Goal: Task Accomplishment & Management: Use online tool/utility

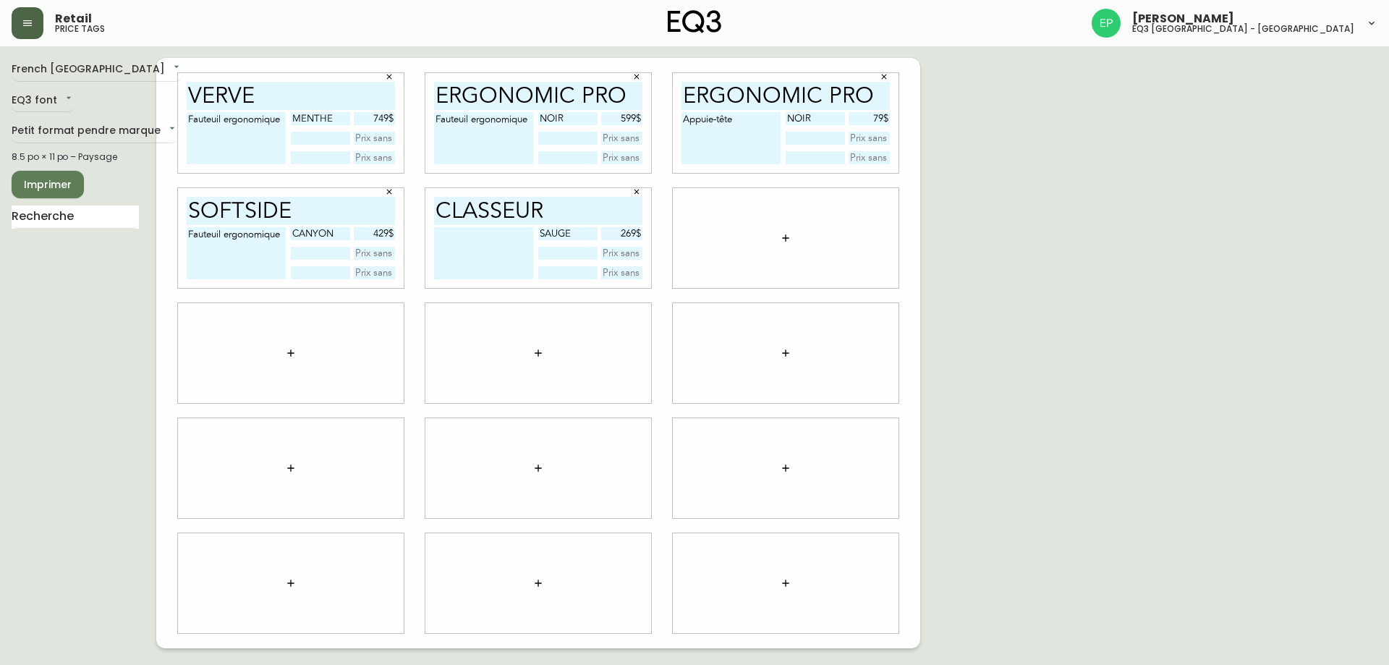
click at [42, 22] on button "button" at bounding box center [28, 23] width 32 height 32
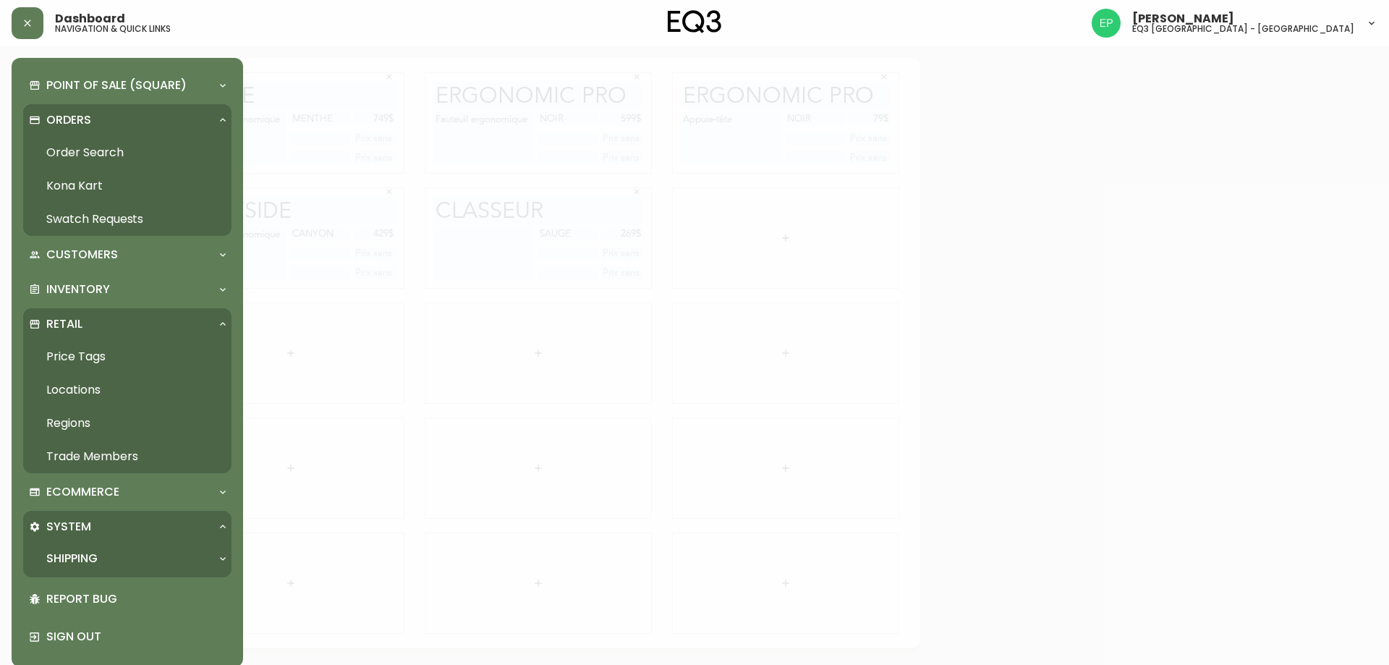
click at [61, 160] on link "Order Search" at bounding box center [127, 152] width 208 height 33
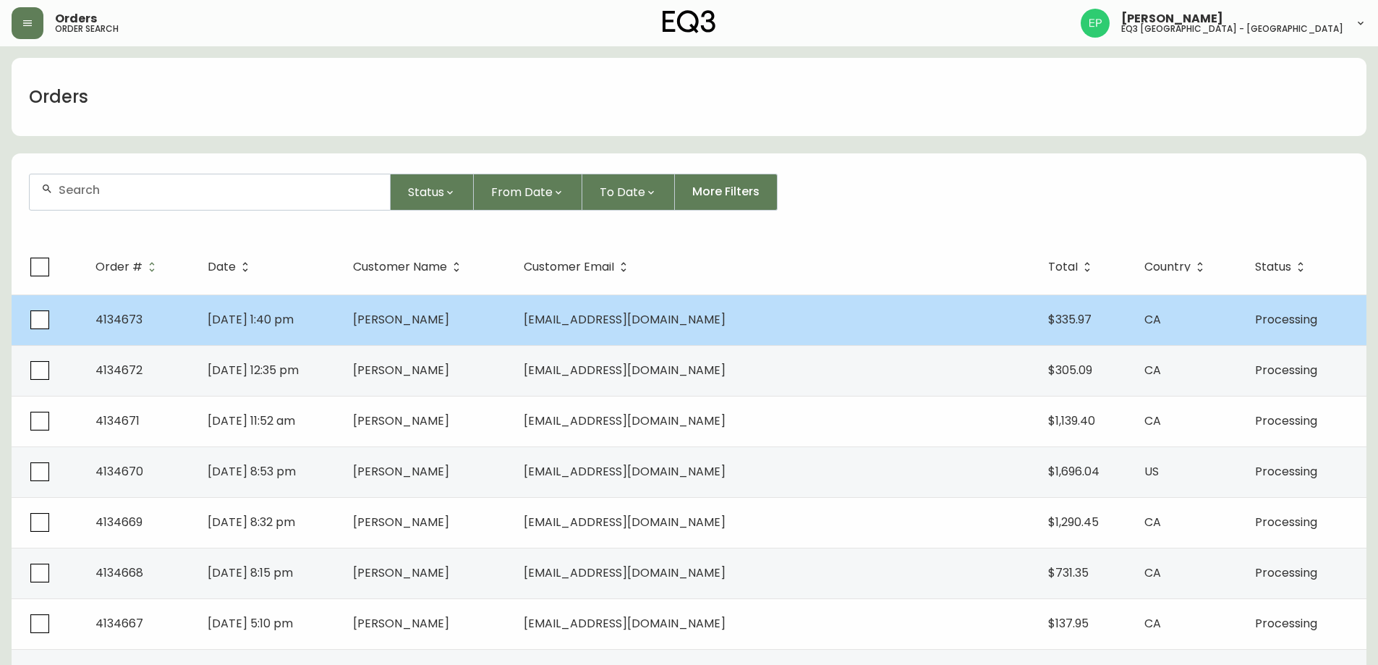
click at [512, 329] on td "[PERSON_NAME]" at bounding box center [426, 319] width 171 height 51
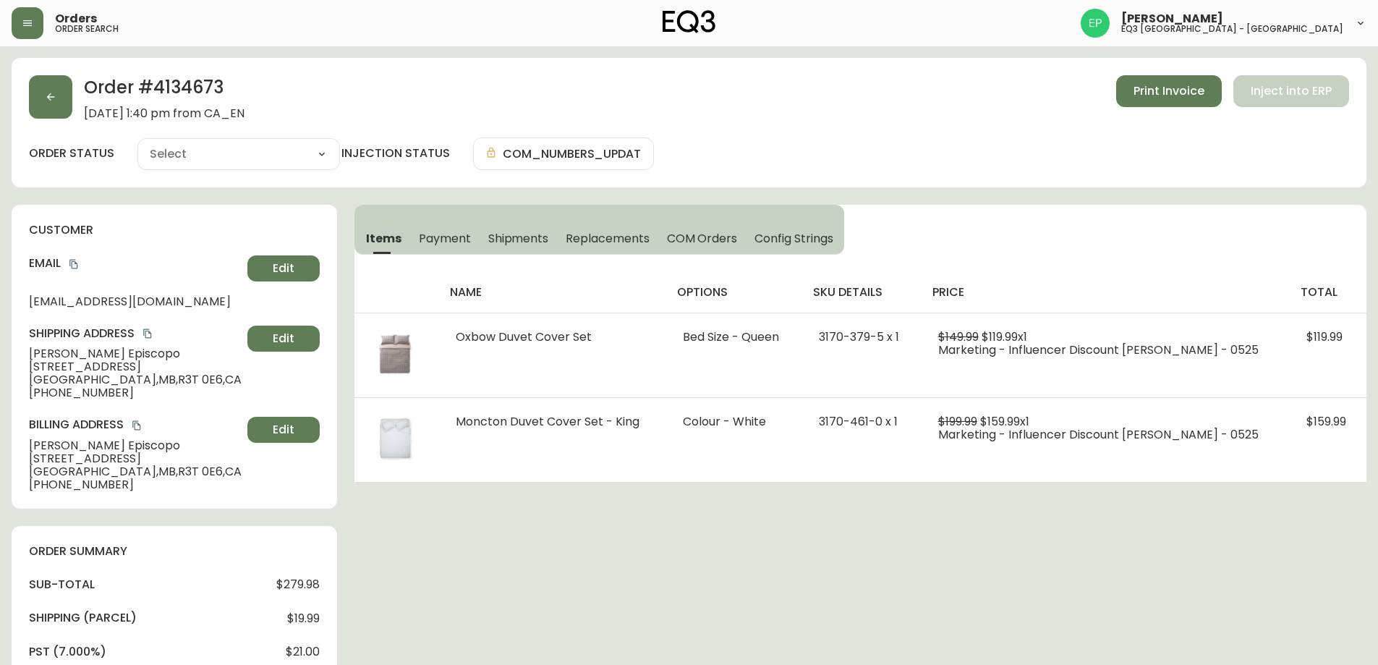
type input "Processing"
select select "PROCESSING"
click at [46, 106] on button "button" at bounding box center [50, 96] width 43 height 43
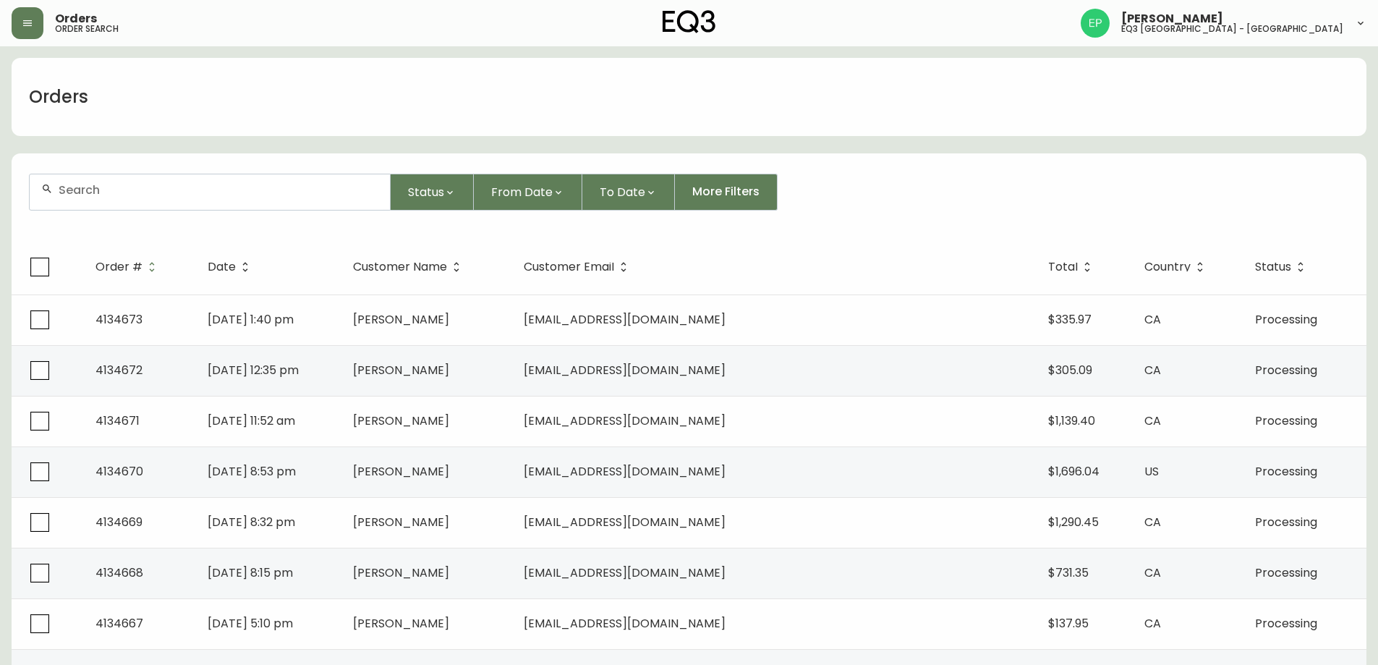
click at [29, 44] on div "Orders order search [PERSON_NAME] eq3 [GEOGRAPHIC_DATA] - [GEOGRAPHIC_DATA]" at bounding box center [689, 23] width 1355 height 46
click at [28, 36] on button "button" at bounding box center [28, 23] width 32 height 32
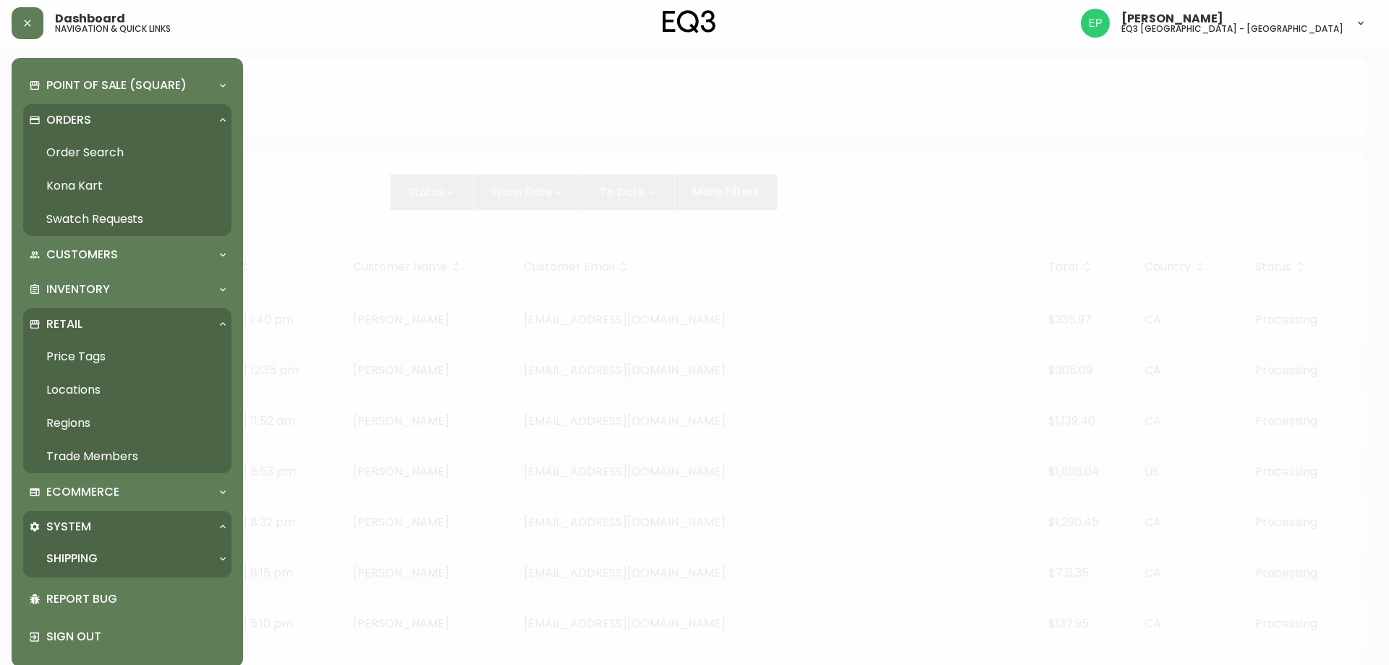
click at [95, 157] on link "Order Search" at bounding box center [127, 152] width 208 height 33
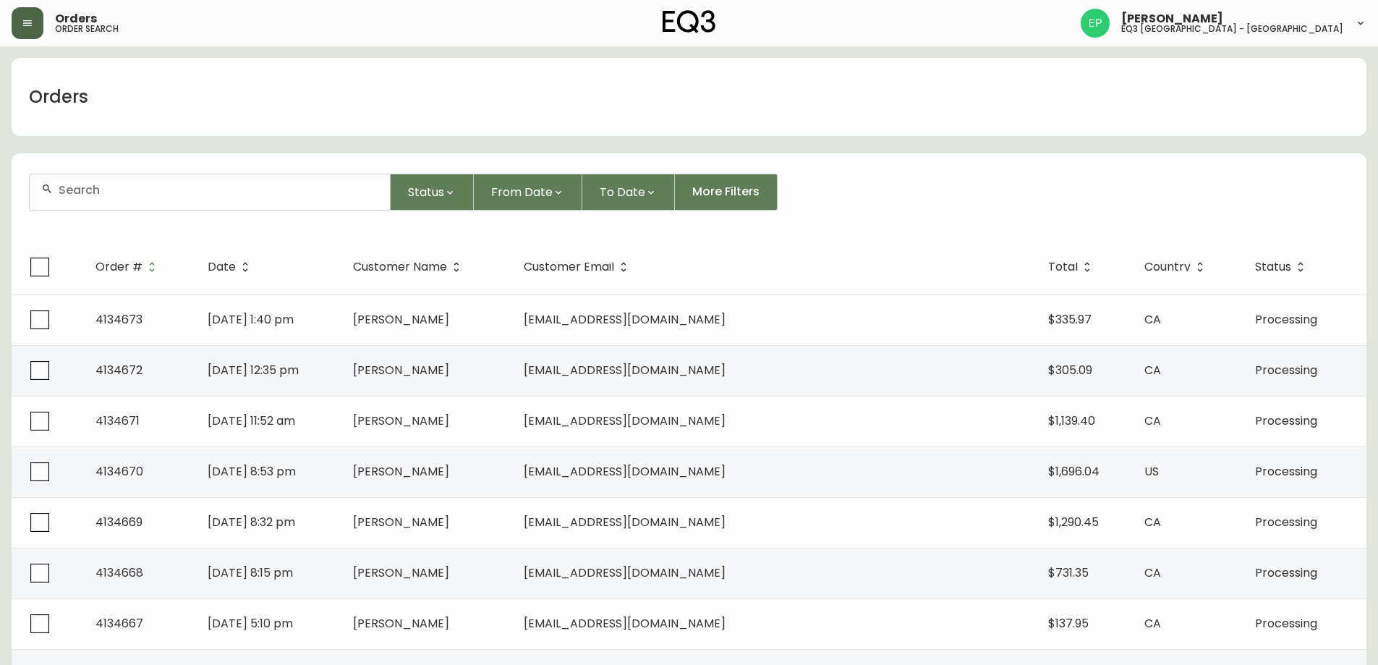
click at [36, 10] on button "button" at bounding box center [28, 23] width 32 height 32
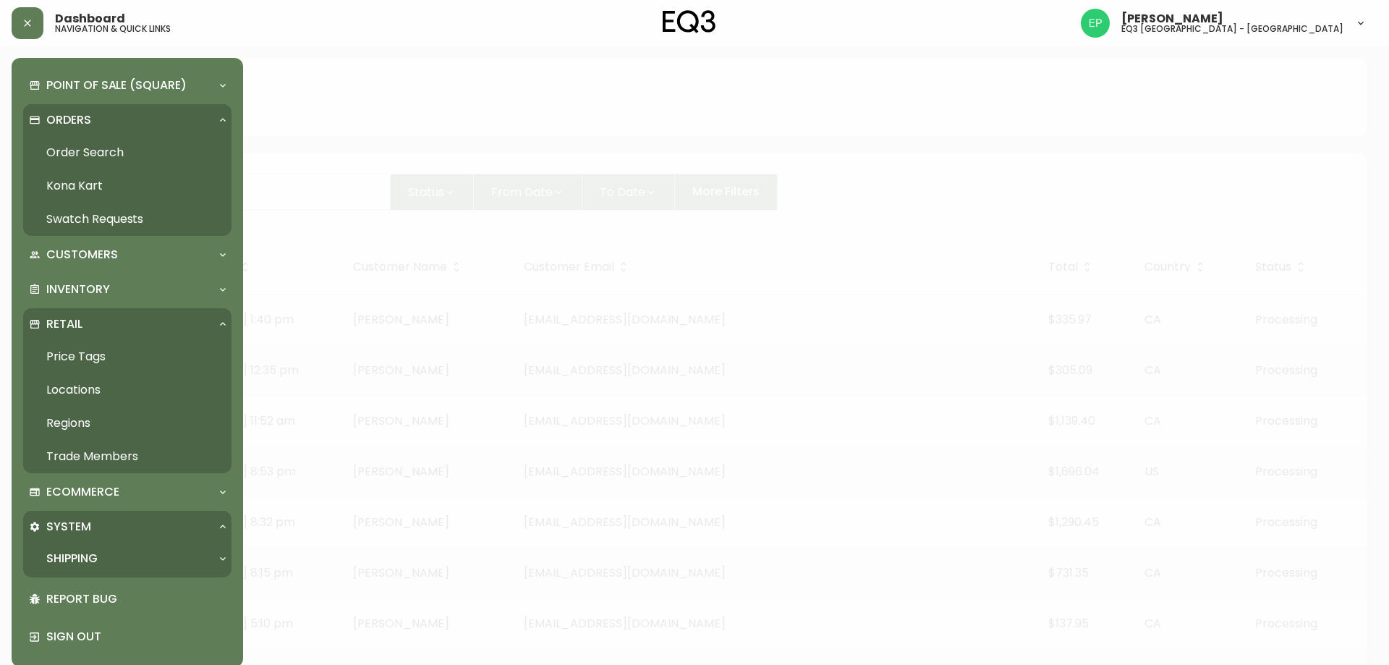
click at [68, 148] on link "Order Search" at bounding box center [127, 152] width 208 height 33
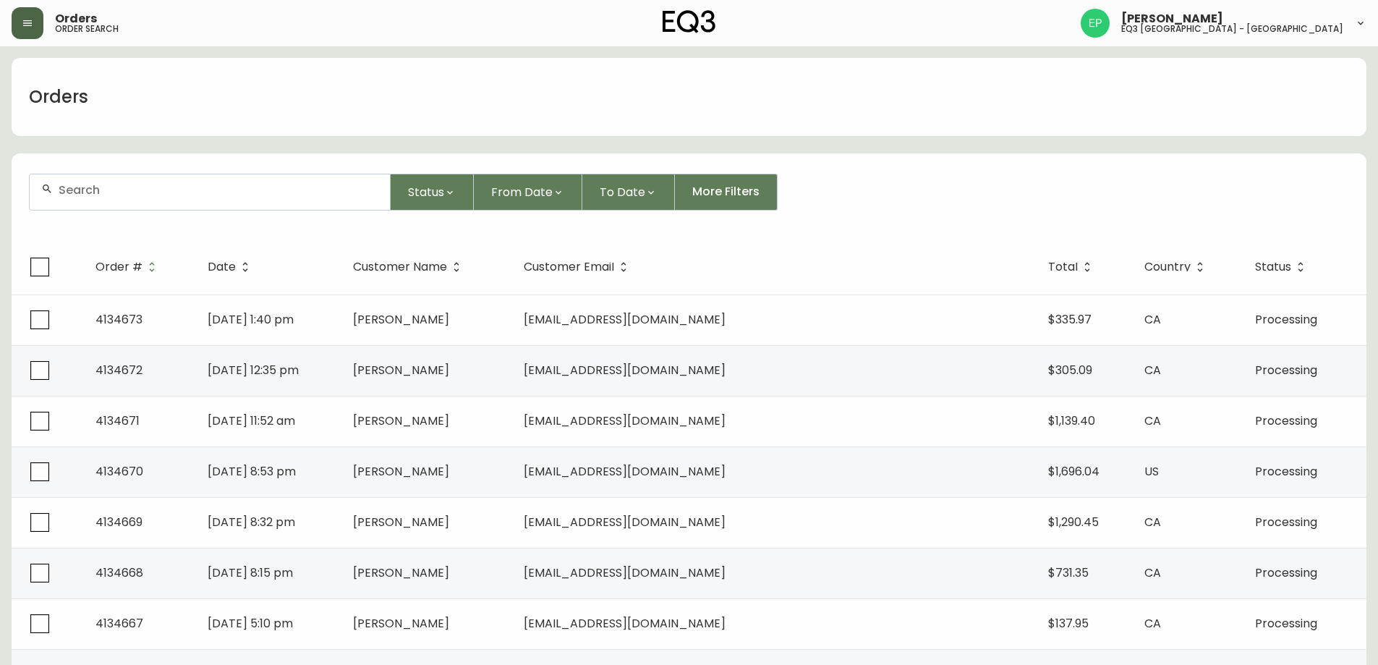
click at [17, 29] on button "button" at bounding box center [28, 23] width 32 height 32
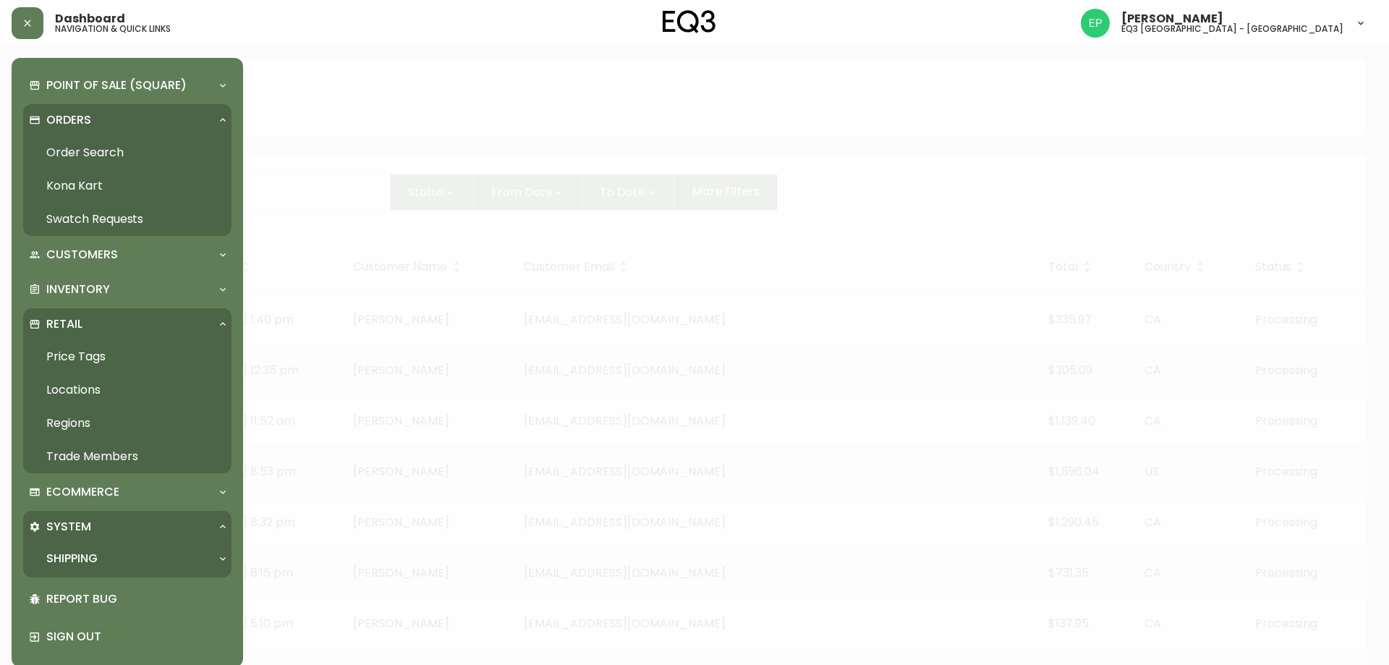
click at [101, 150] on link "Order Search" at bounding box center [127, 152] width 208 height 33
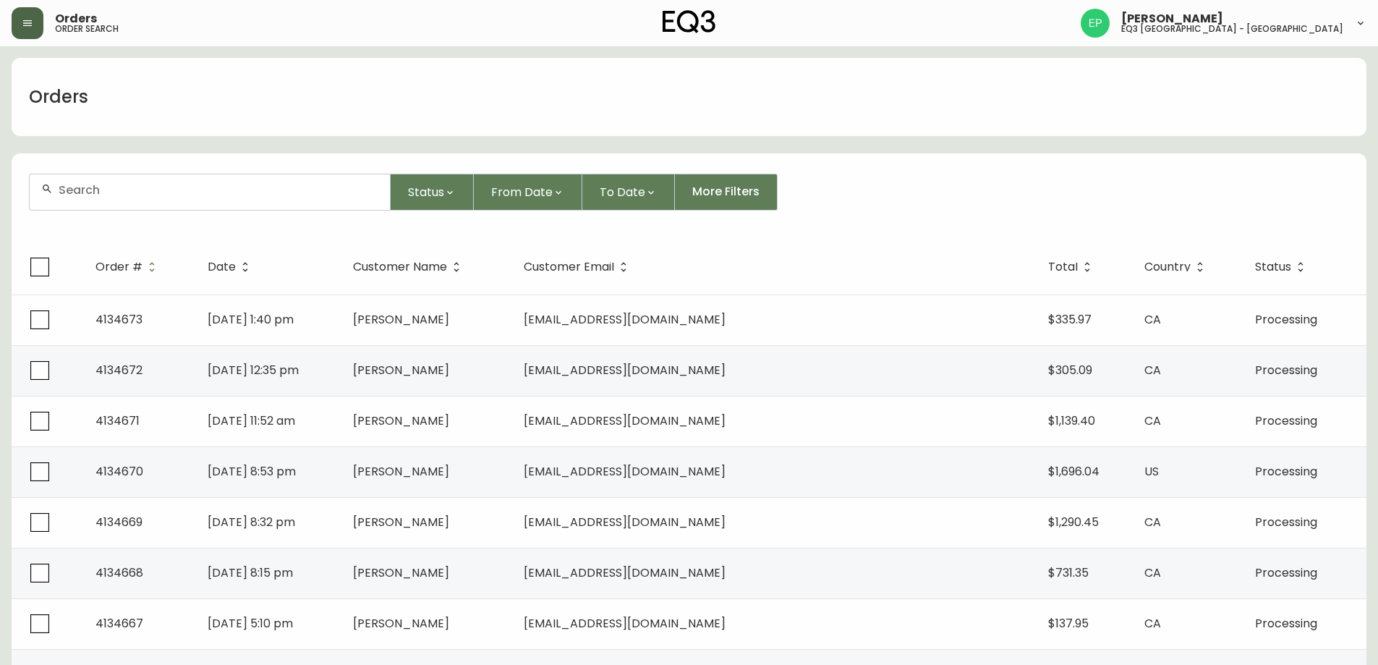
click at [28, 24] on icon "button" at bounding box center [28, 23] width 12 height 12
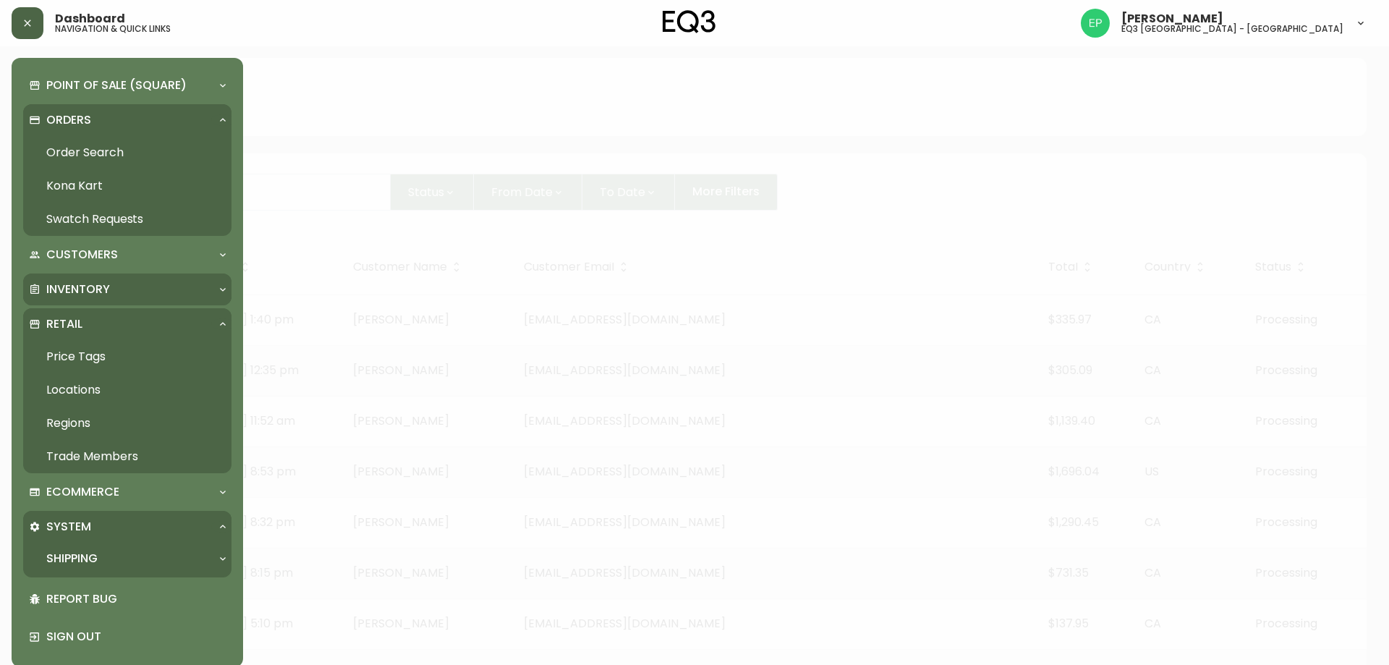
click at [88, 285] on p "Inventory" at bounding box center [78, 289] width 64 height 16
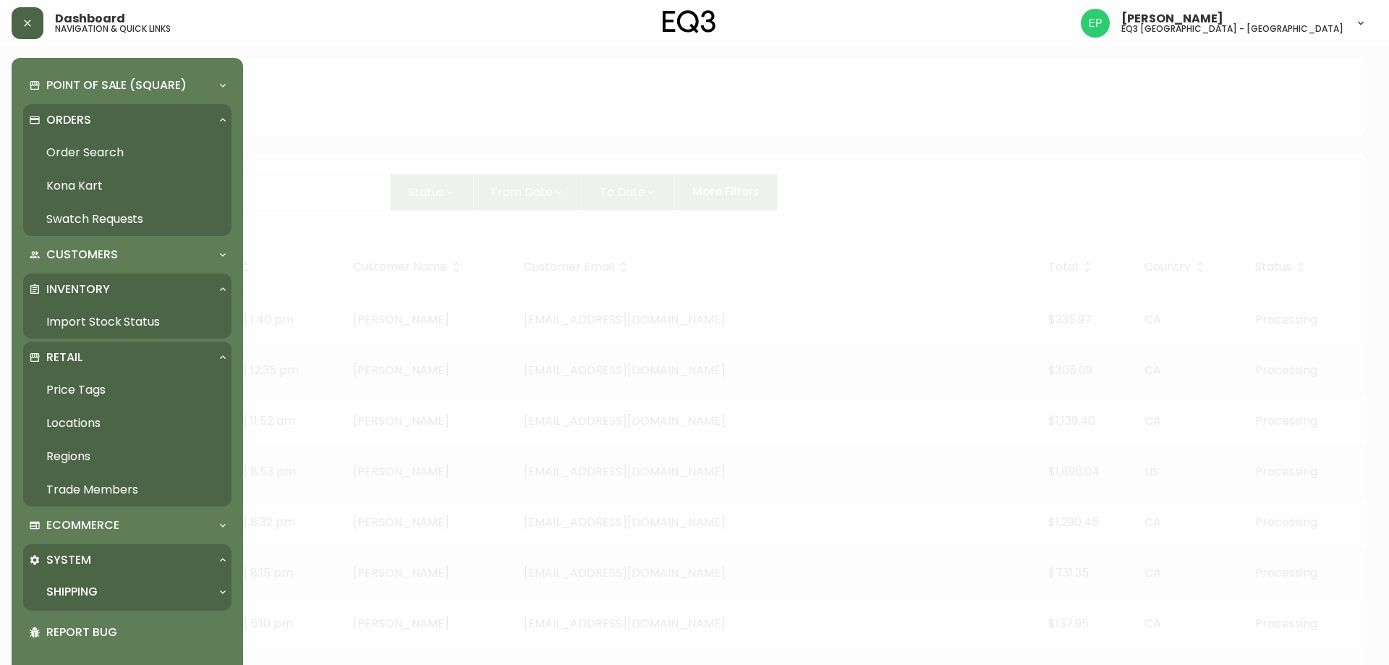
click at [90, 316] on link "Import Stock Status" at bounding box center [127, 321] width 208 height 33
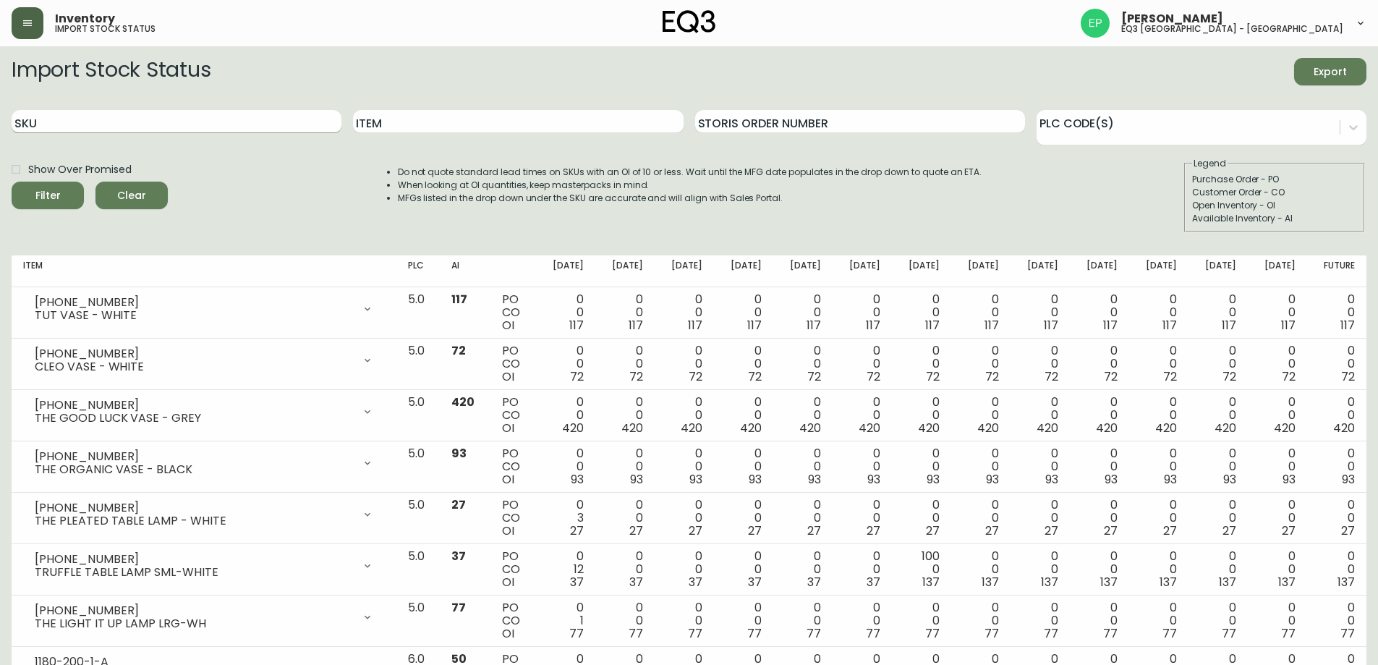
click at [242, 124] on input "SKU" at bounding box center [177, 121] width 330 height 23
paste input "[PHONE_NUMBER]"
type input "[PHONE_NUMBER]"
click at [12, 182] on button "Filter" at bounding box center [48, 195] width 72 height 27
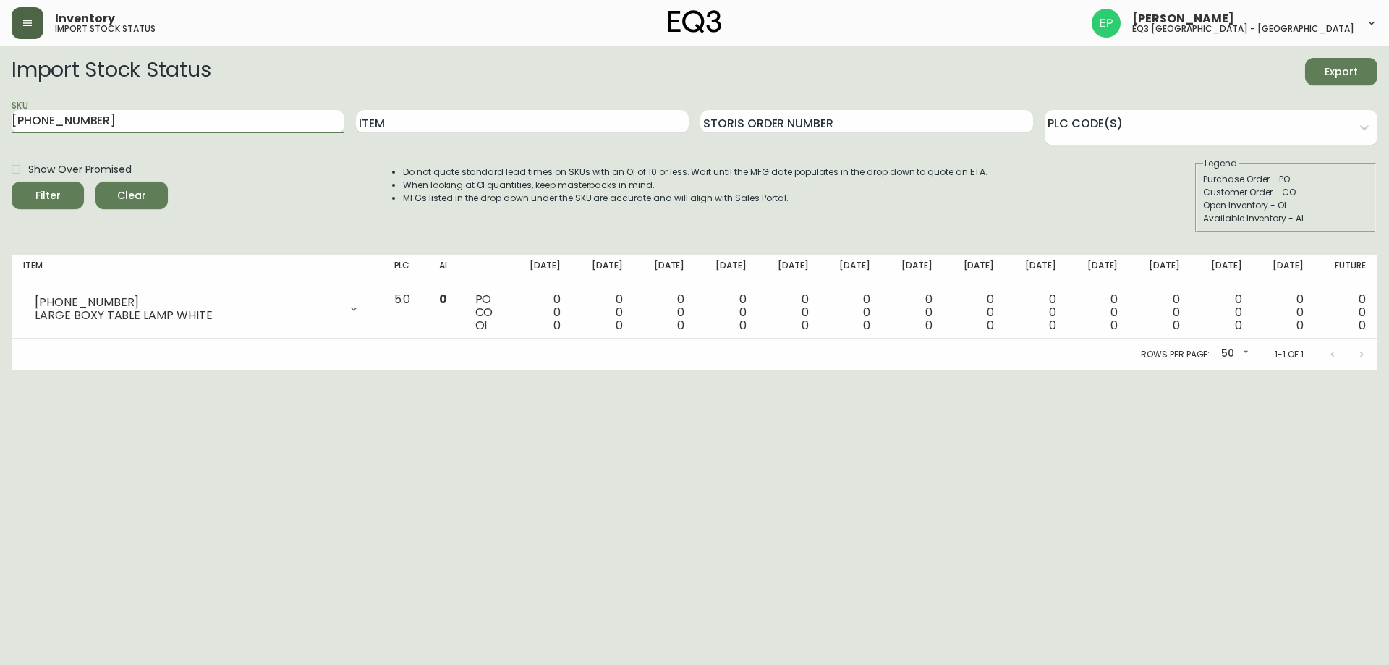
drag, startPoint x: 32, startPoint y: 30, endPoint x: 34, endPoint y: 38, distance: 7.6
click at [32, 30] on button "button" at bounding box center [28, 23] width 32 height 32
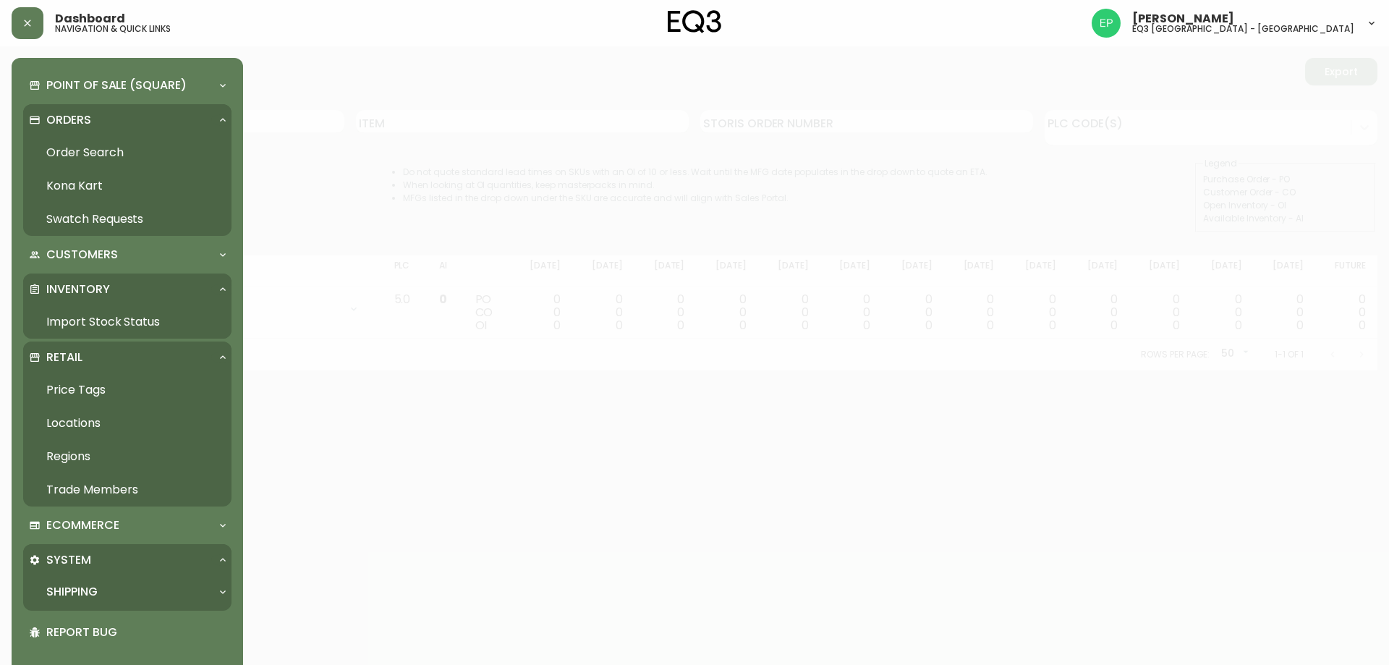
click at [95, 143] on link "Order Search" at bounding box center [127, 152] width 208 height 33
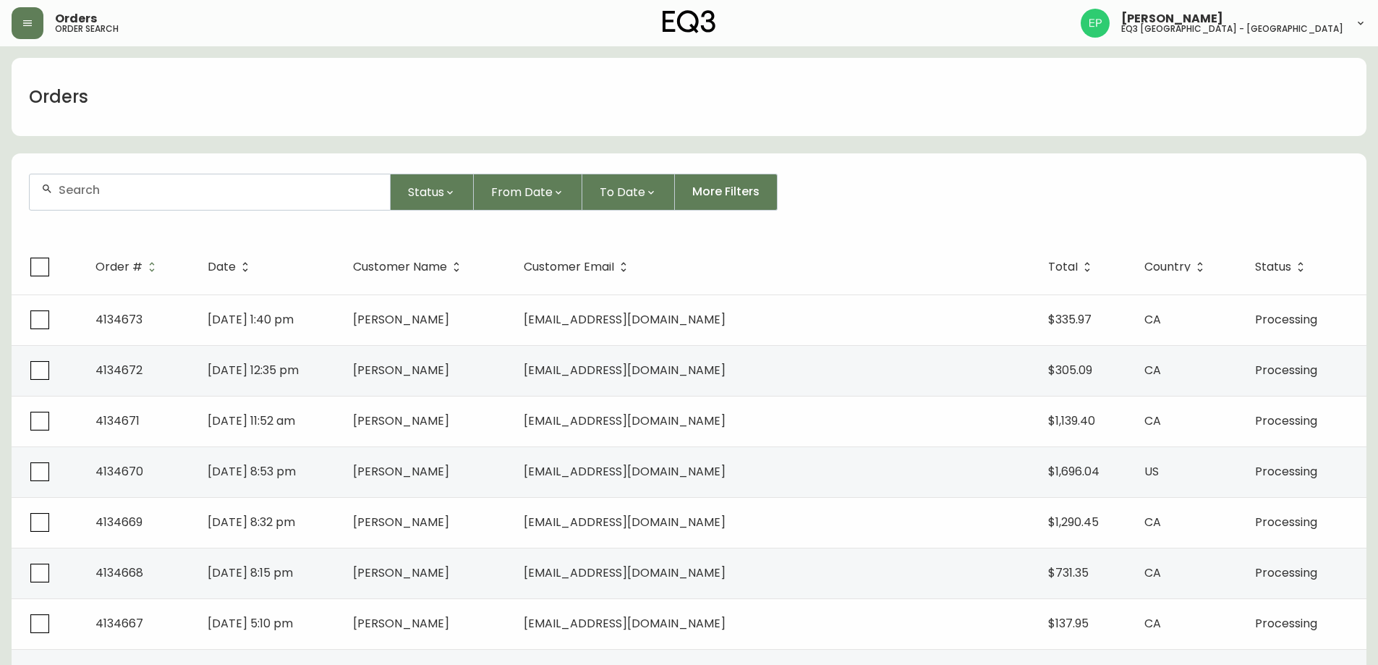
click at [24, 27] on icon "button" at bounding box center [28, 23] width 12 height 12
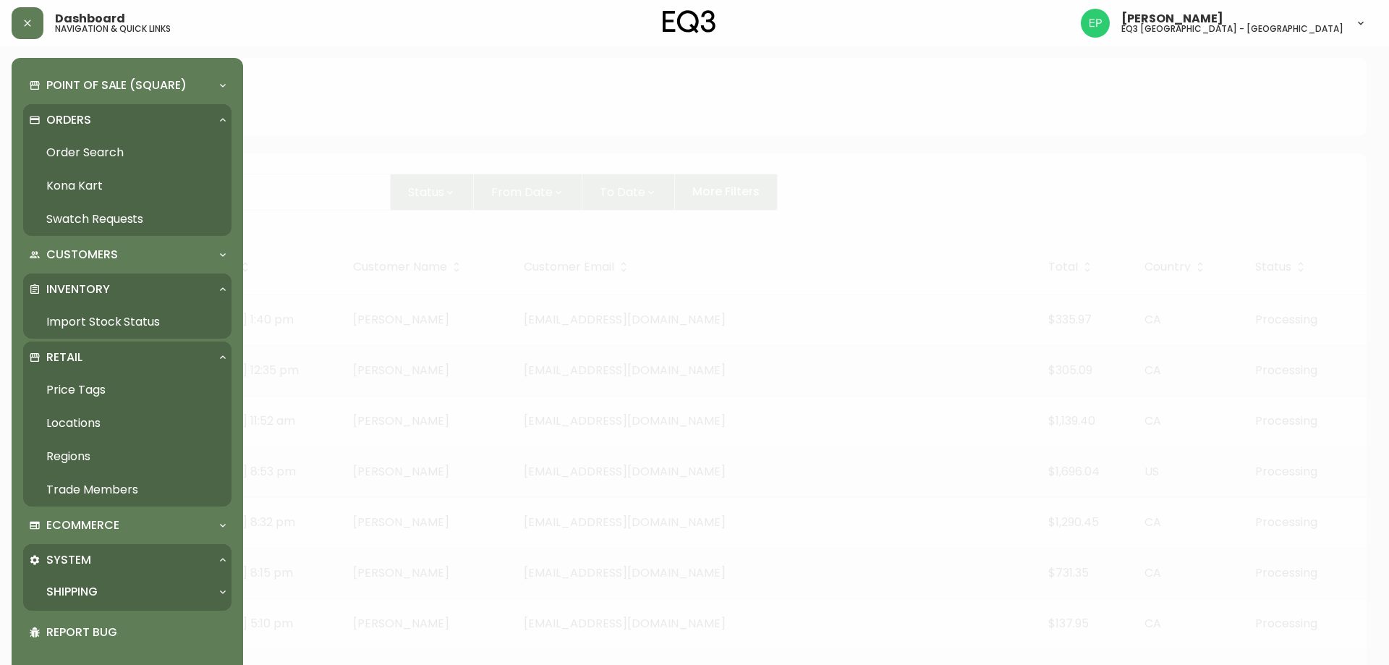
click at [59, 145] on link "Order Search" at bounding box center [127, 152] width 208 height 33
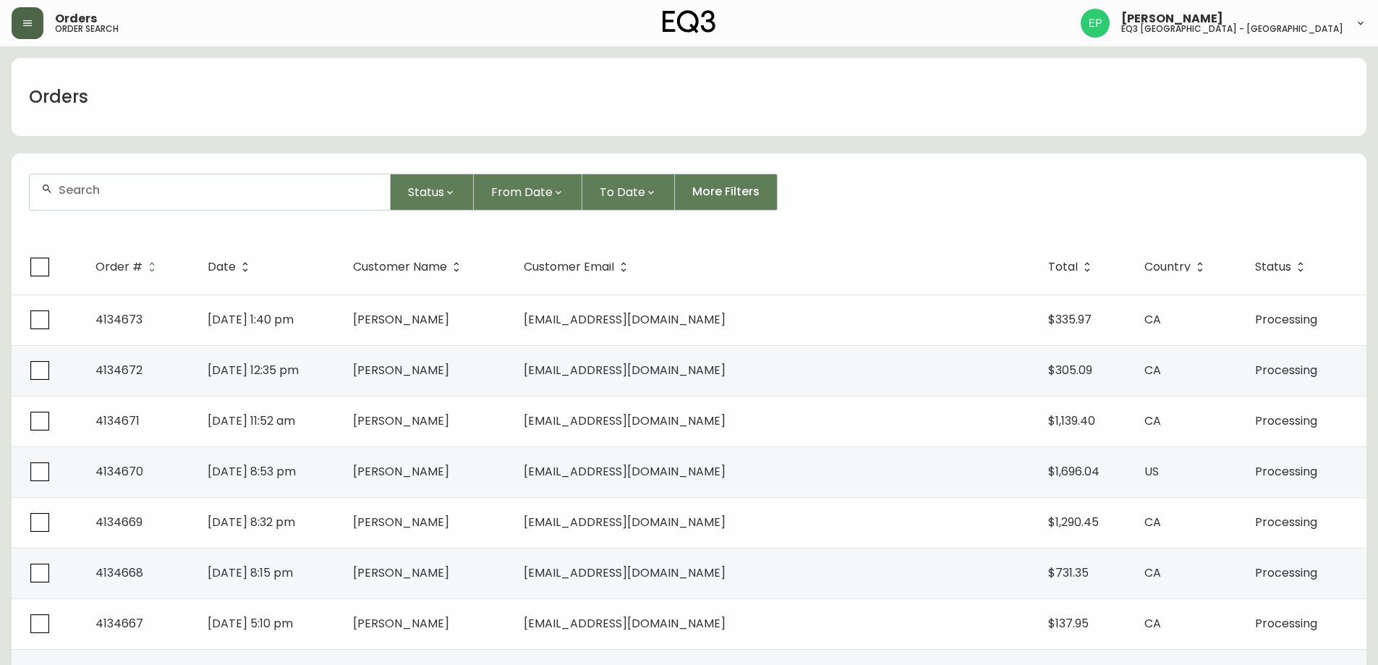
click at [29, 12] on button "button" at bounding box center [28, 23] width 32 height 32
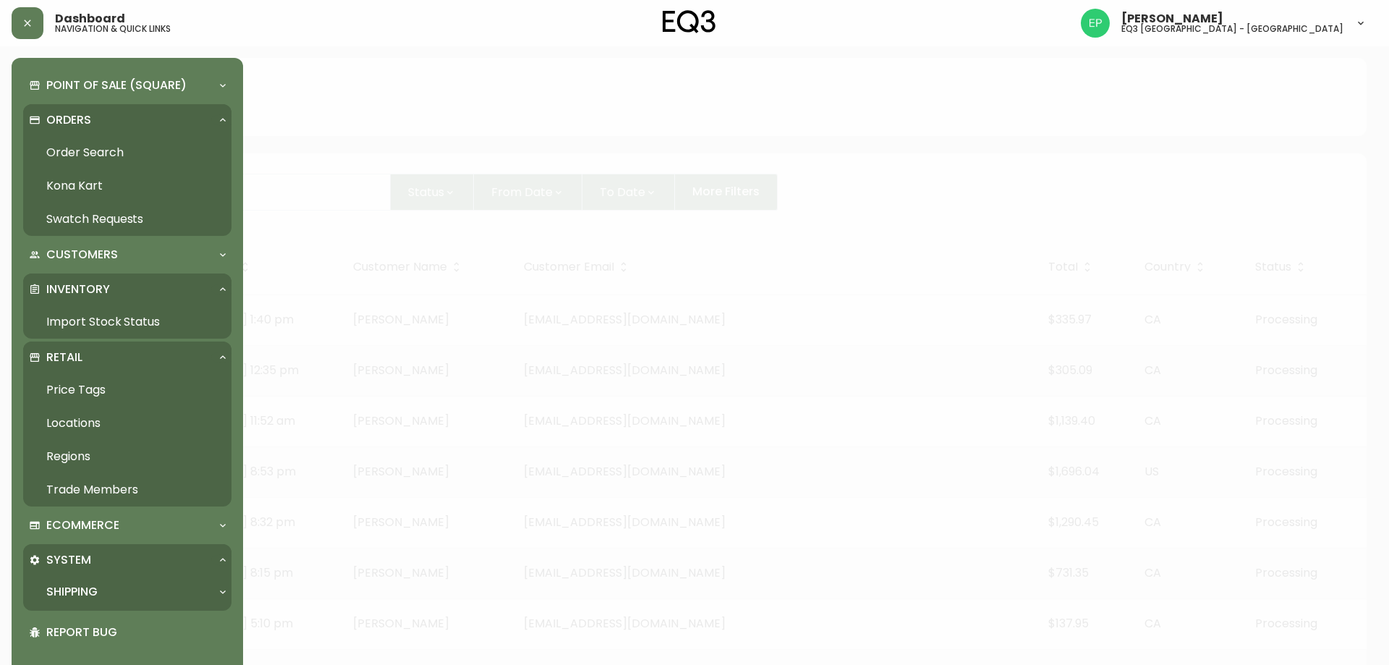
click at [341, 61] on div at bounding box center [694, 332] width 1389 height 665
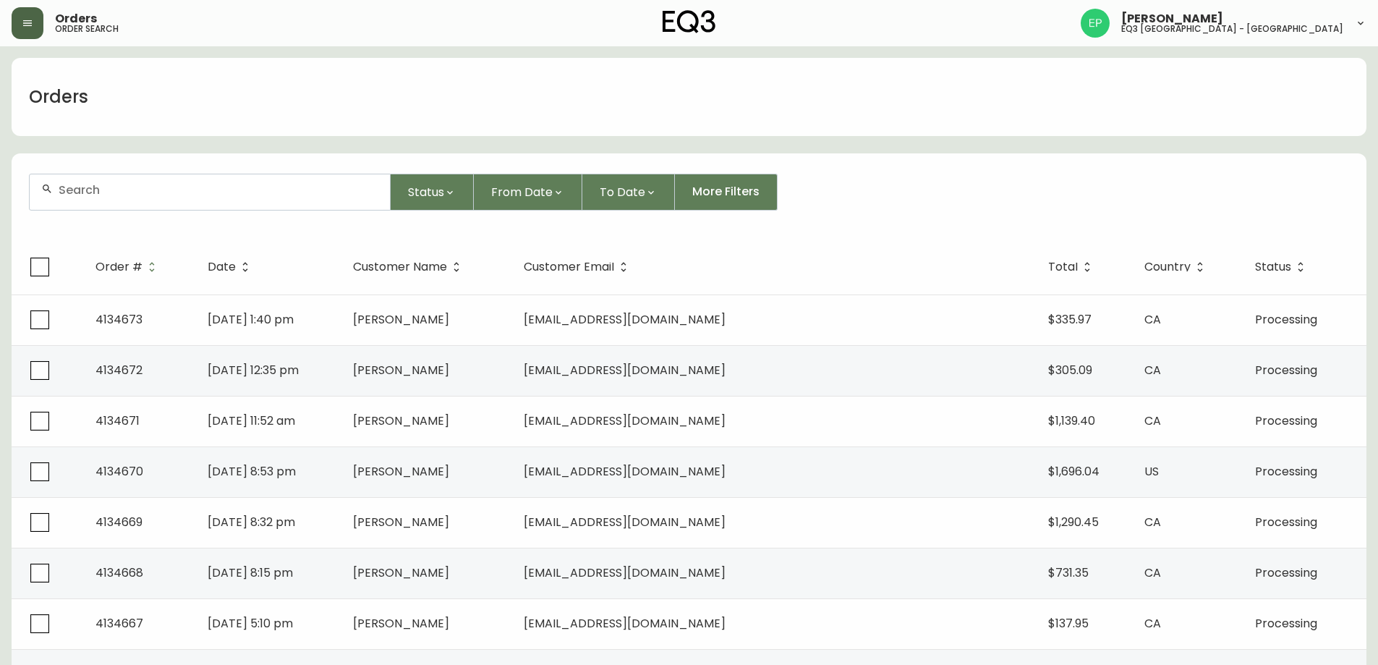
click at [19, 26] on button "button" at bounding box center [28, 23] width 32 height 32
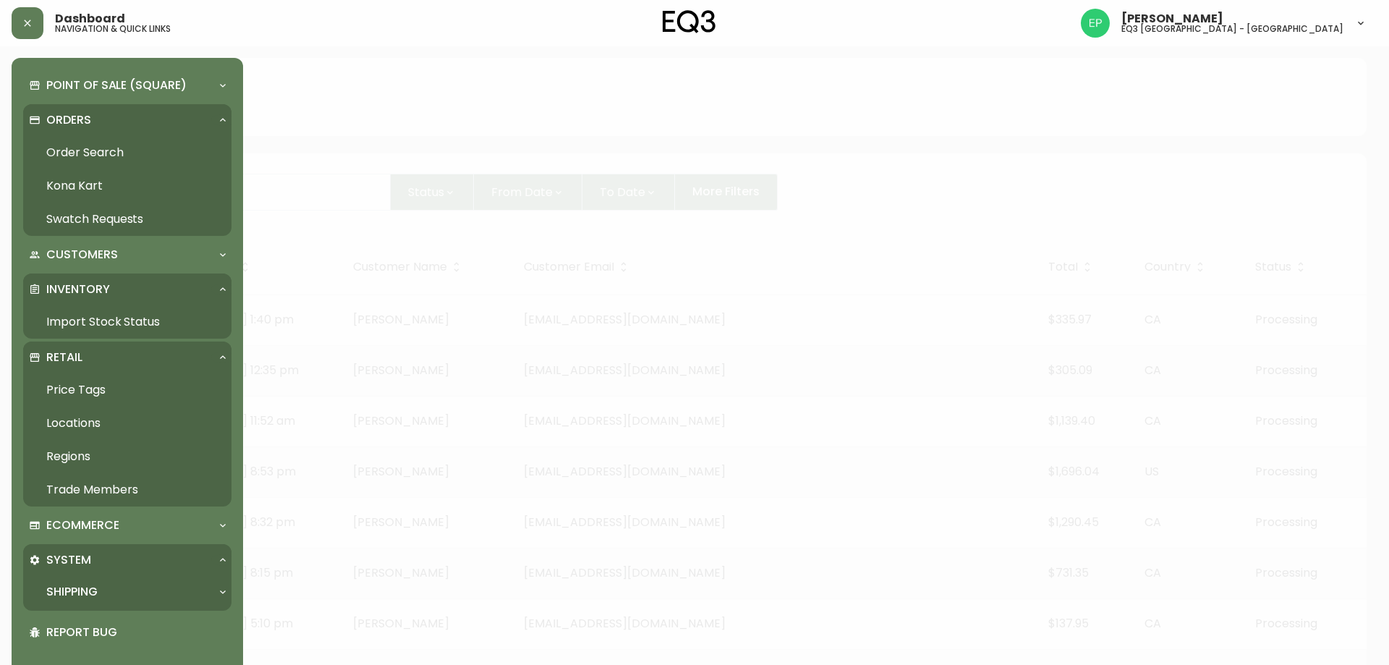
click at [109, 326] on link "Import Stock Status" at bounding box center [127, 321] width 208 height 33
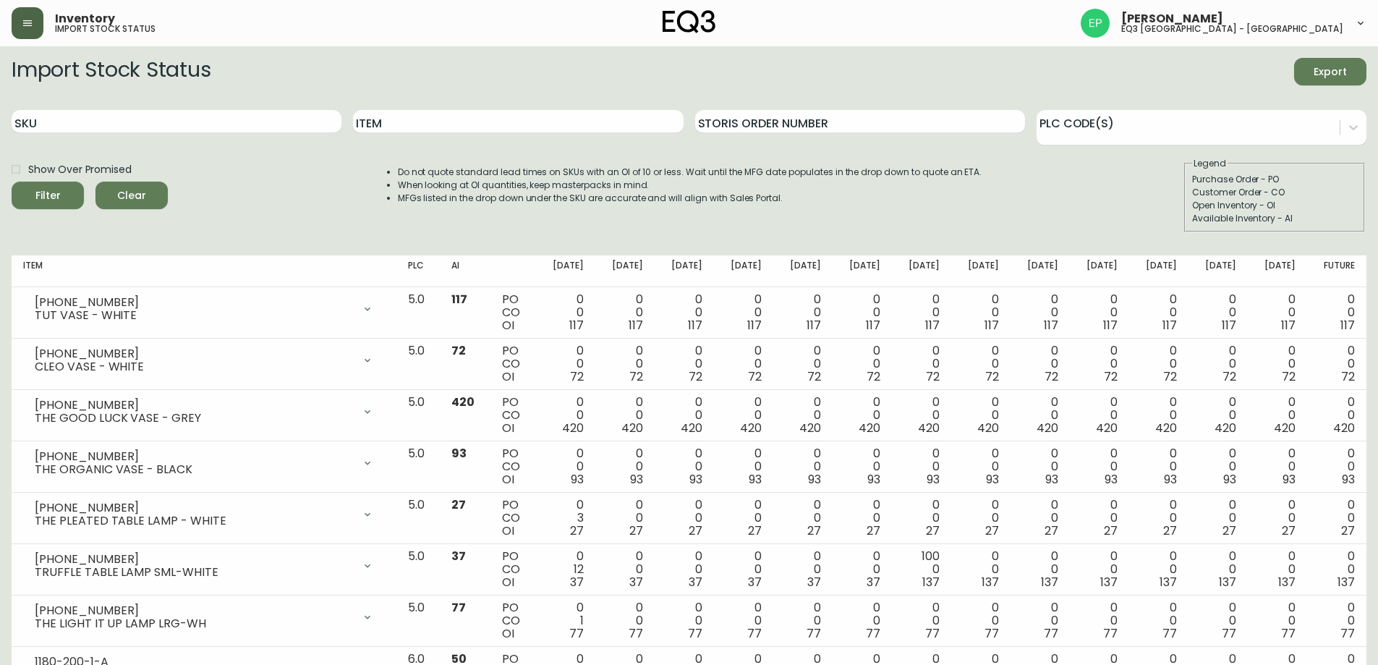
click at [17, 15] on button "button" at bounding box center [28, 23] width 32 height 32
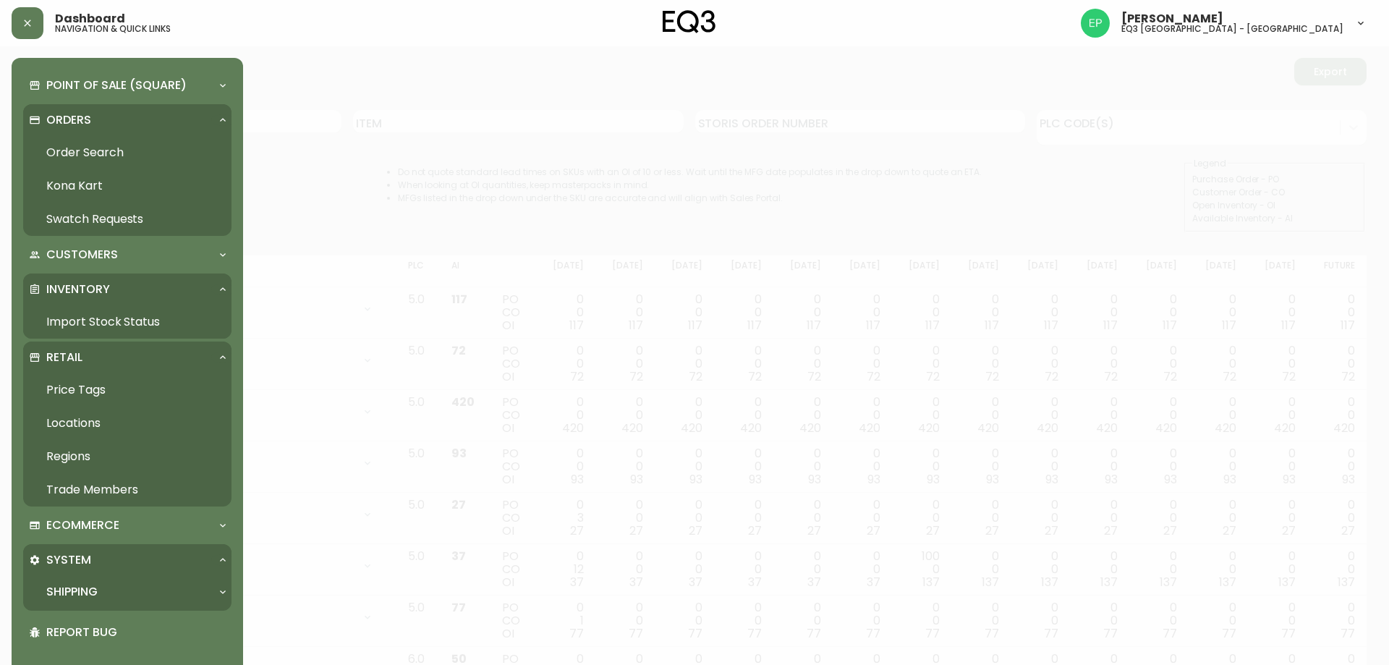
click at [100, 399] on link "Price Tags" at bounding box center [127, 389] width 208 height 33
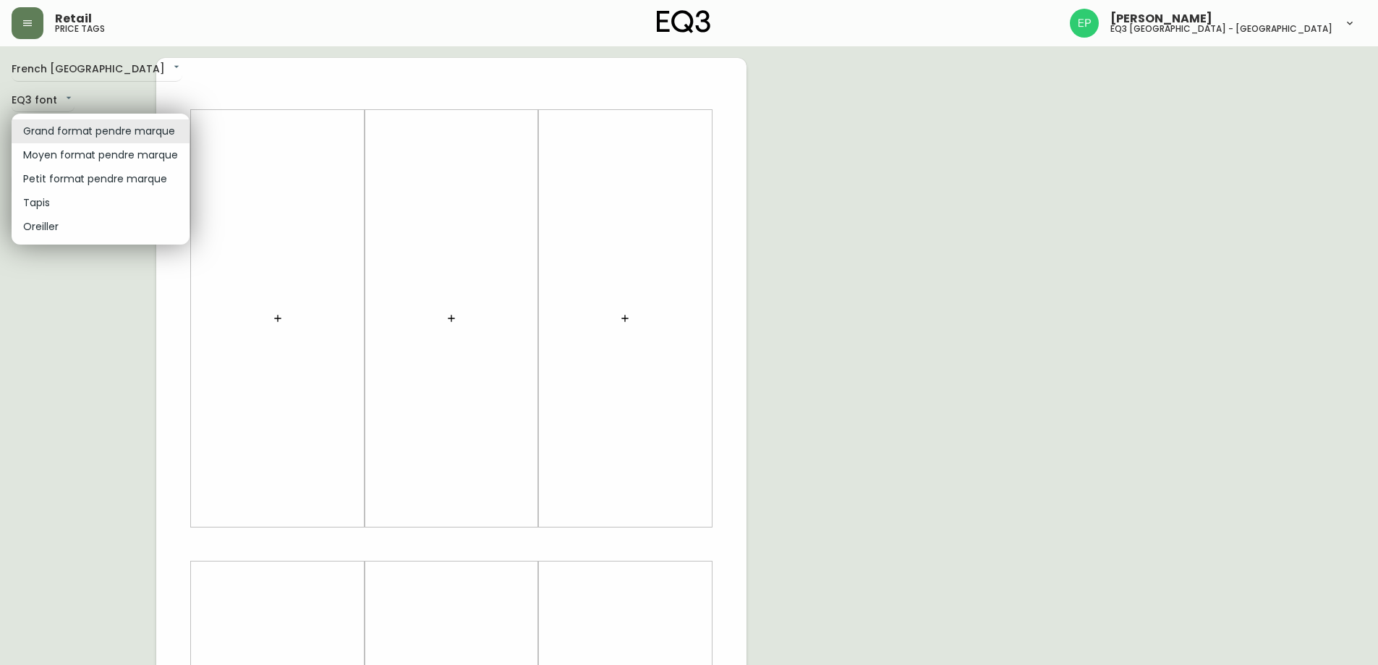
click at [72, 124] on body "Retail price tags [PERSON_NAME] eq3 [GEOGRAPHIC_DATA] - [GEOGRAPHIC_DATA] [GEOG…" at bounding box center [689, 515] width 1378 height 1030
click at [60, 170] on li "Petit format pendre marque" at bounding box center [101, 179] width 178 height 24
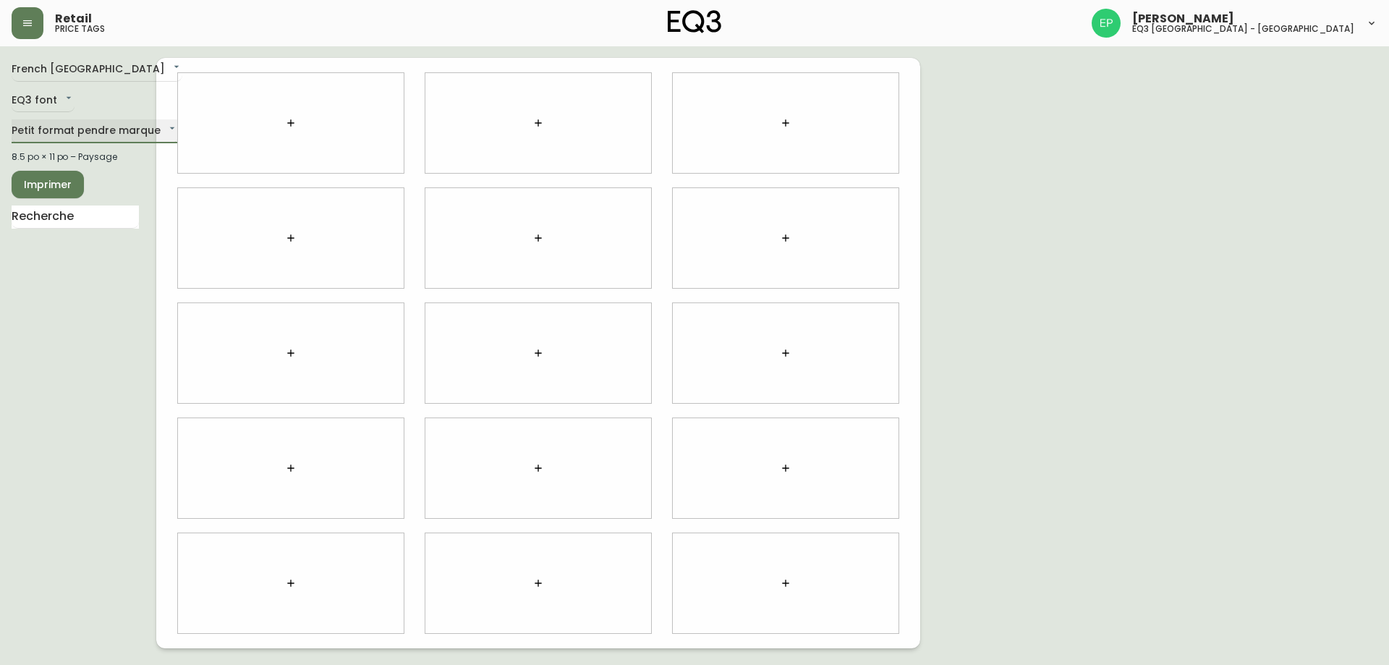
type input "small"
click at [56, 216] on div "Grand format pendre marque Moyen format pendre marque Petit format pendre marqu…" at bounding box center [694, 332] width 1389 height 665
click at [56, 216] on input "text" at bounding box center [75, 216] width 127 height 23
type input "NORM"
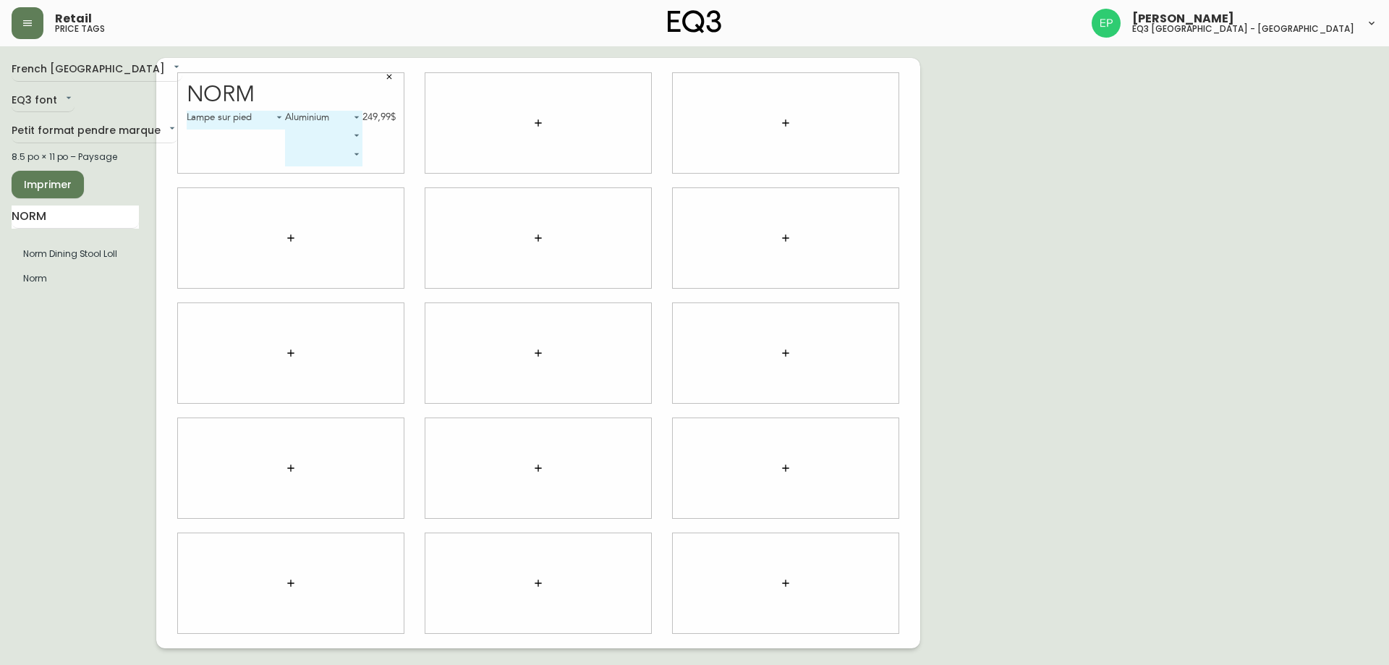
click at [344, 114] on body "Retail price tags [PERSON_NAME] eq3 [GEOGRAPHIC_DATA] - [GEOGRAPHIC_DATA] [GEOG…" at bounding box center [694, 324] width 1389 height 648
click at [238, 168] on div at bounding box center [694, 332] width 1389 height 665
click at [637, 77] on icon "button" at bounding box center [636, 76] width 9 height 9
click at [388, 78] on icon "button" at bounding box center [389, 77] width 5 height 5
